Goal: Ask a question

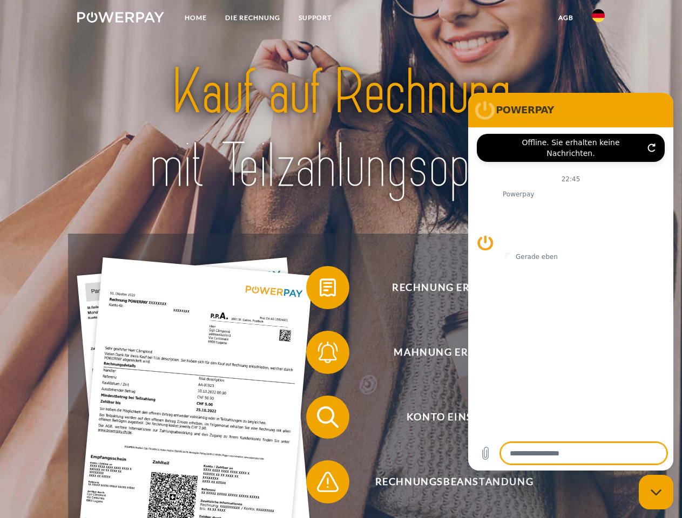
click at [120, 19] on img at bounding box center [120, 17] width 87 height 11
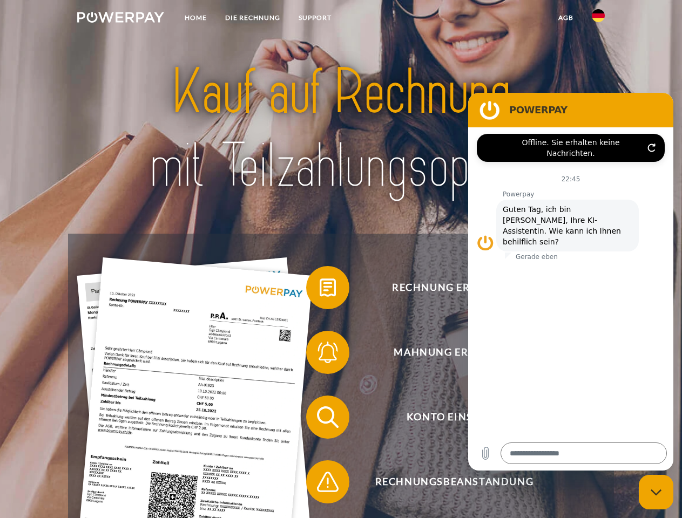
click at [598, 19] on img at bounding box center [597, 15] width 13 height 13
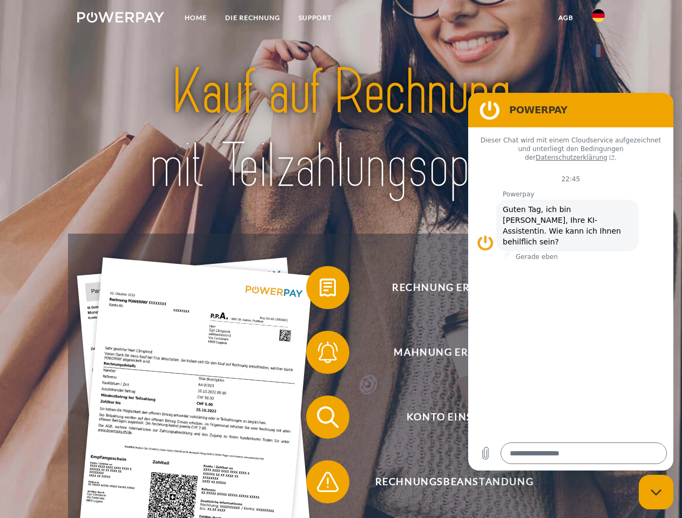
click at [565, 18] on link "agb" at bounding box center [565, 17] width 33 height 19
click at [319, 290] on span at bounding box center [311, 288] width 54 height 54
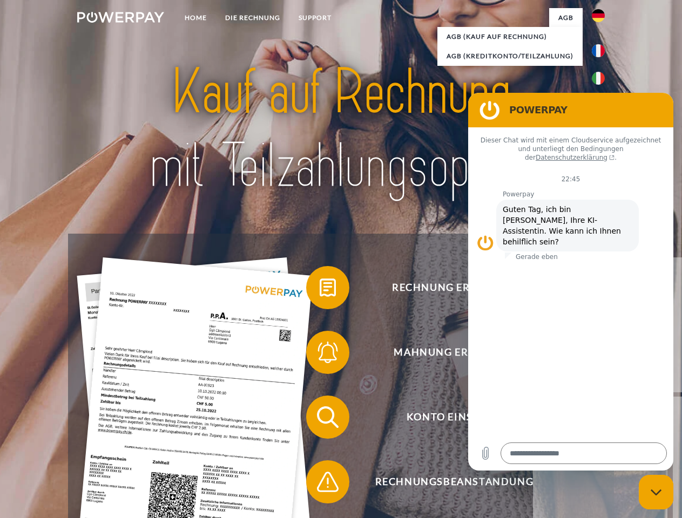
click at [319, 355] on div "Rechnung erhalten? Mahnung erhalten? Konto einsehen" at bounding box center [340, 450] width 545 height 432
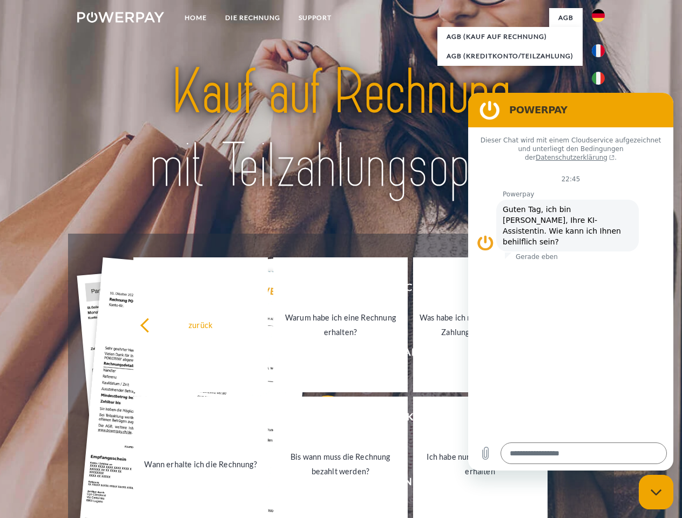
click at [319, 419] on link "Bis wann muss die Rechnung bezahlt werden?" at bounding box center [340, 464] width 134 height 135
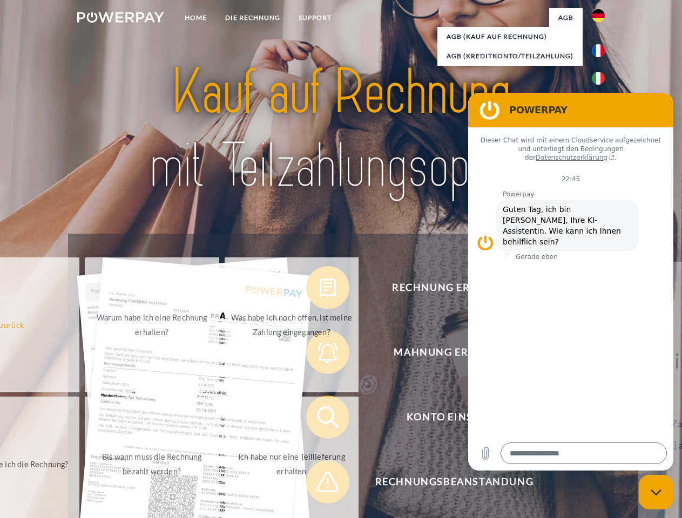
click at [319, 484] on span at bounding box center [311, 482] width 54 height 54
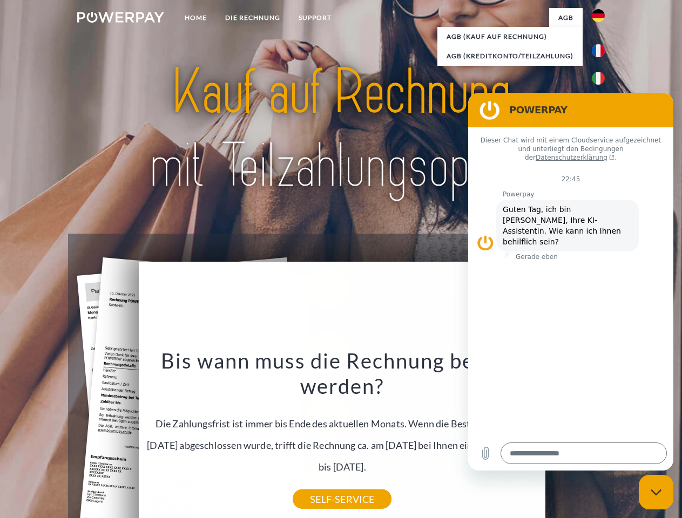
click at [656, 492] on icon "Messaging-Fenster schließen" at bounding box center [655, 492] width 11 height 7
type textarea "*"
